Goal: Transaction & Acquisition: Book appointment/travel/reservation

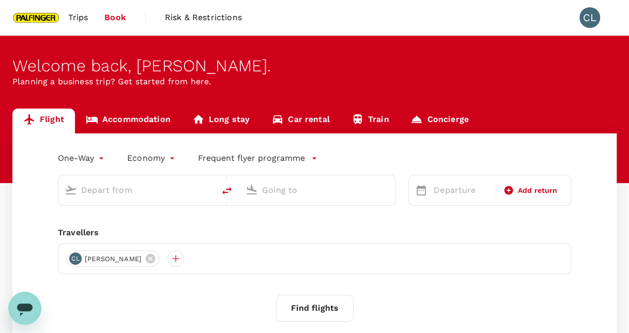
type input "roundtrip"
type input "Singapore Changi (SIN)"
type input "Shanghai Pudong Intl (PVG)"
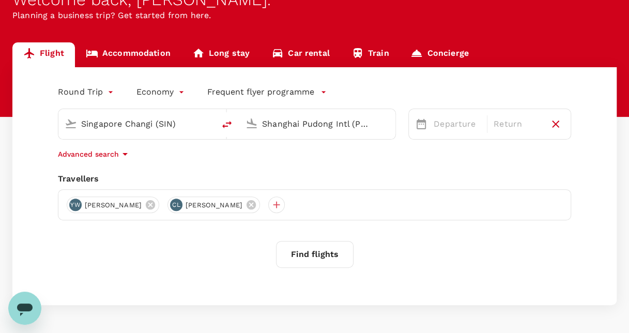
scroll to position [51, 0]
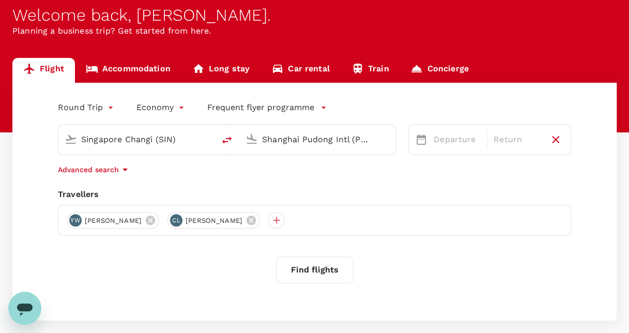
click at [286, 140] on input "Shanghai Pudong Intl (PVG)" at bounding box center [318, 139] width 112 height 16
click at [327, 125] on div at bounding box center [317, 139] width 156 height 30
click at [306, 136] on input "text" at bounding box center [318, 139] width 112 height 16
type input "y"
type input "t"
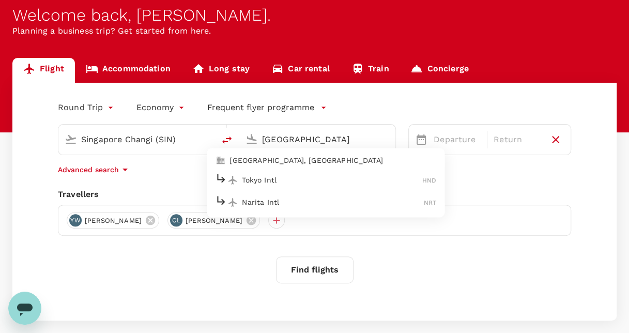
click at [277, 158] on p "[GEOGRAPHIC_DATA], [GEOGRAPHIC_DATA]" at bounding box center [332, 160] width 207 height 10
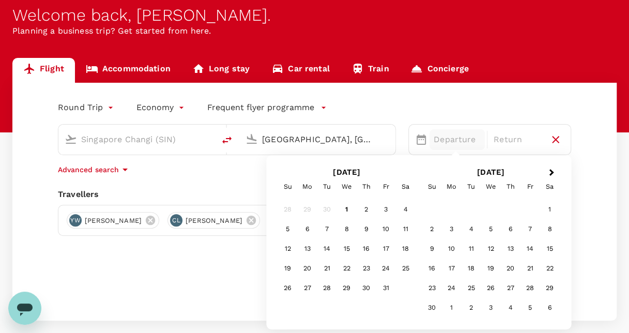
type input "[GEOGRAPHIC_DATA], [GEOGRAPHIC_DATA] (any)"
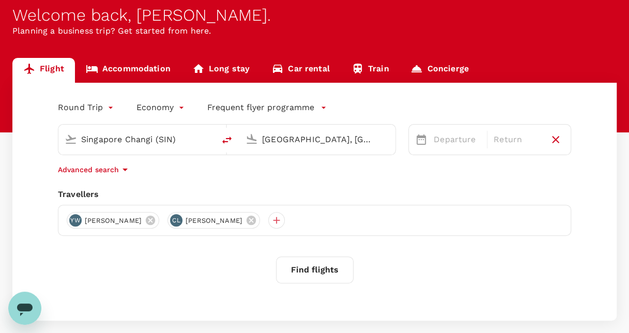
click at [168, 303] on div "Round Trip roundtrip Economy economy Frequent flyer programme Singapore Changi …" at bounding box center [314, 202] width 604 height 238
click at [438, 143] on p "Departure" at bounding box center [456, 139] width 47 height 12
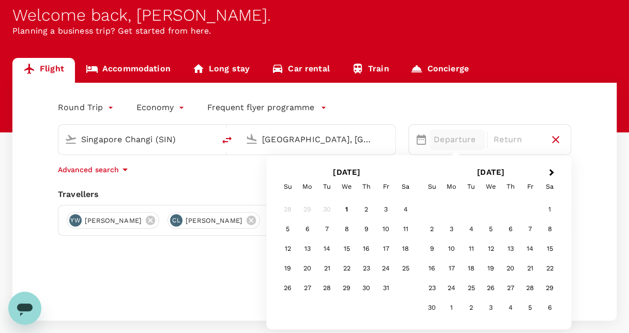
drag, startPoint x: 406, startPoint y: 281, endPoint x: 399, endPoint y: 278, distance: 7.2
click at [401, 280] on div "28 29 30 1 2 3 4 5 6 7 8 9 10 11 12 13 14 15 16 17 18 19 20 21 22 23 24 25 26 2…" at bounding box center [346, 248] width 137 height 98
click at [391, 270] on div "24" at bounding box center [386, 268] width 20 height 20
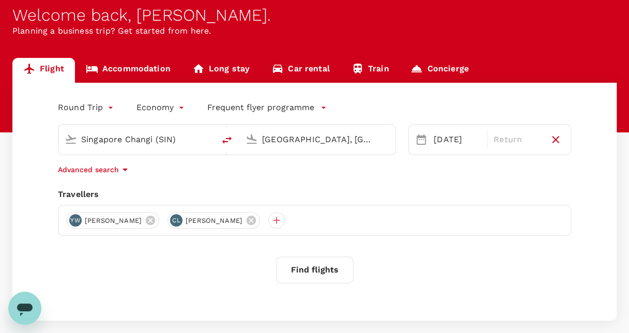
click at [174, 286] on div "Round Trip roundtrip Economy economy Frequent flyer programme Singapore Changi …" at bounding box center [314, 202] width 604 height 238
click at [510, 137] on p "Return" at bounding box center [516, 139] width 47 height 12
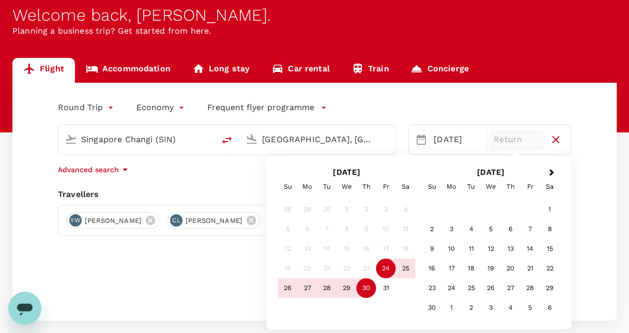
click at [367, 295] on div "30" at bounding box center [366, 288] width 20 height 20
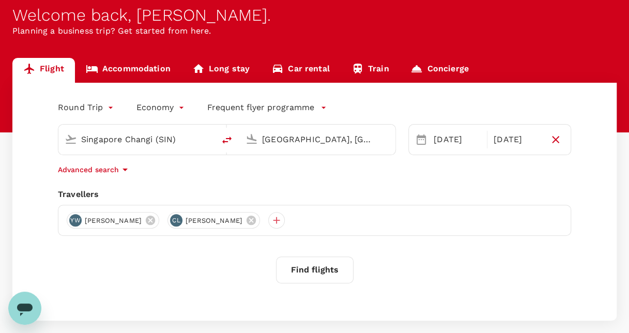
scroll to position [102, 0]
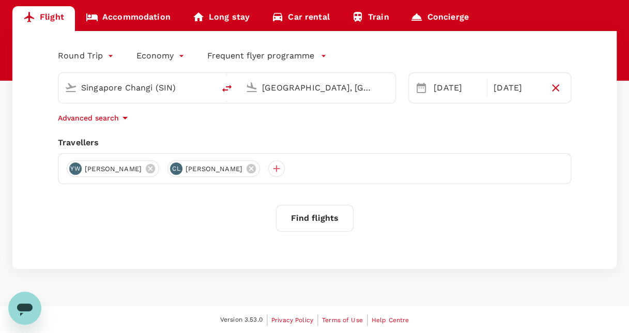
click at [328, 218] on button "Find flights" at bounding box center [314, 218] width 77 height 27
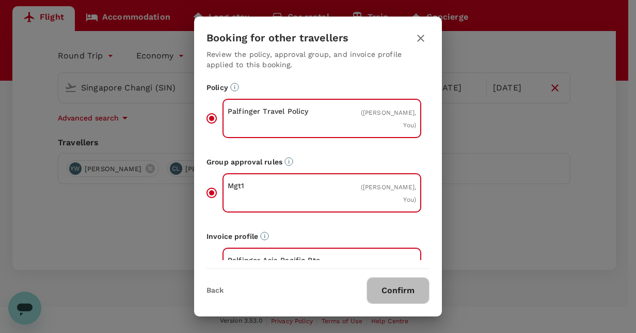
click at [400, 287] on button "Confirm" at bounding box center [398, 290] width 63 height 27
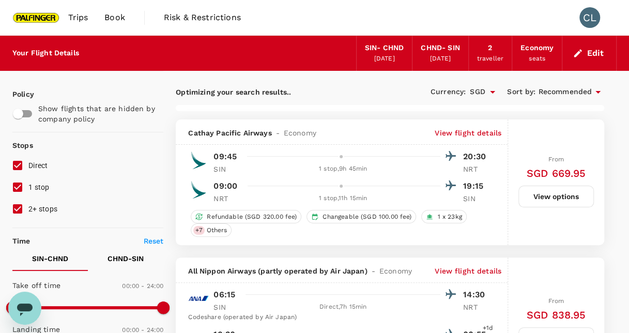
type input "1285"
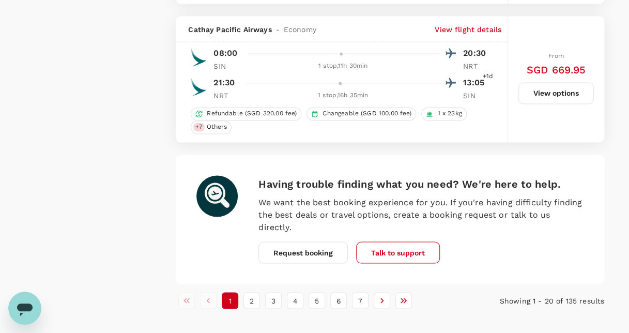
scroll to position [2686, 0]
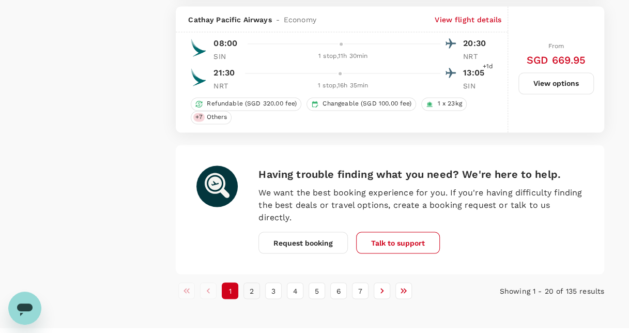
click at [254, 282] on button "2" at bounding box center [251, 290] width 17 height 17
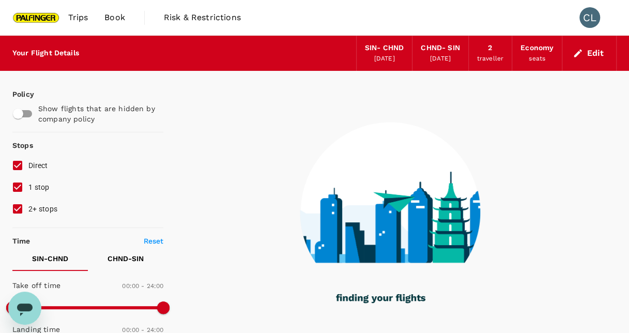
scroll to position [0, 0]
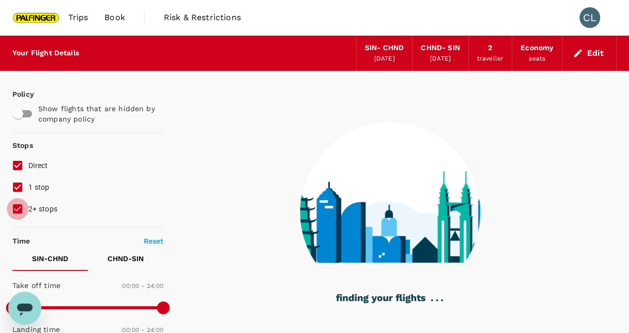
click at [14, 211] on input "2+ stops" at bounding box center [18, 209] width 22 height 22
checkbox input "false"
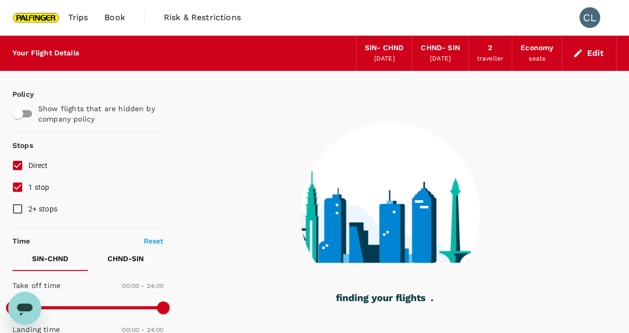
click at [17, 186] on input "1 stop" at bounding box center [18, 187] width 22 height 22
checkbox input "false"
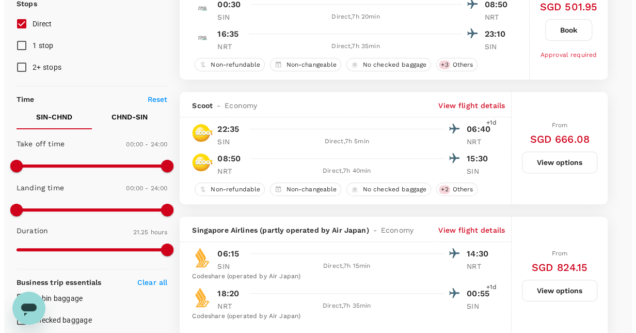
scroll to position [103, 0]
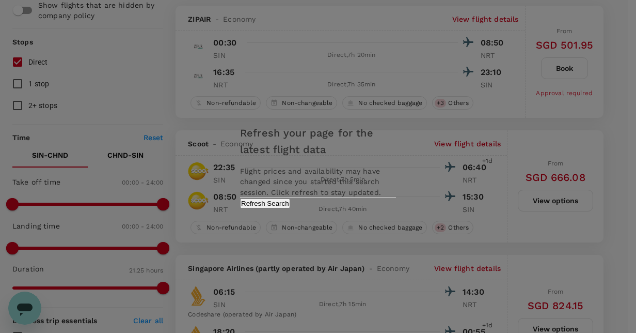
click at [290, 208] on button "Refresh Search" at bounding box center [265, 203] width 50 height 10
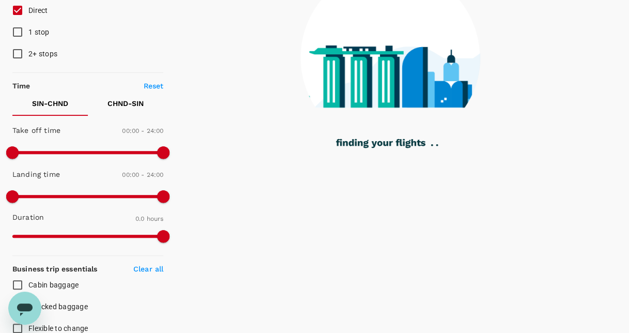
scroll to position [52, 0]
